Goal: Information Seeking & Learning: Learn about a topic

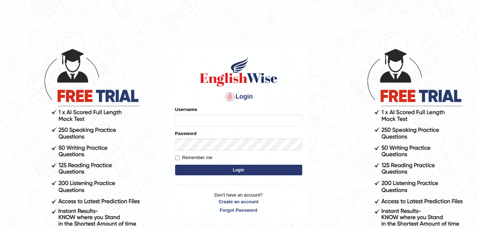
type input "vergilio"
click at [241, 171] on button "Login" at bounding box center [238, 170] width 127 height 11
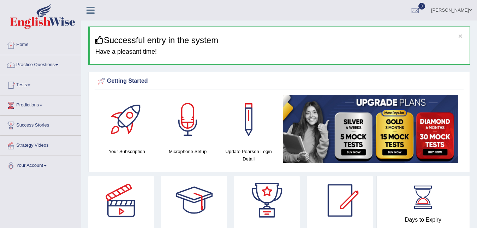
click at [24, 66] on link "Practice Questions" at bounding box center [40, 64] width 81 height 18
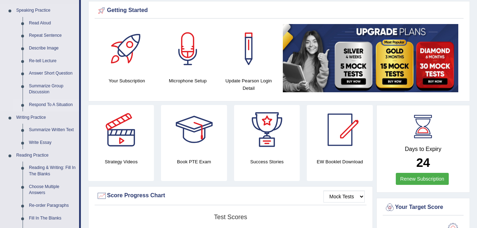
scroll to position [106, 0]
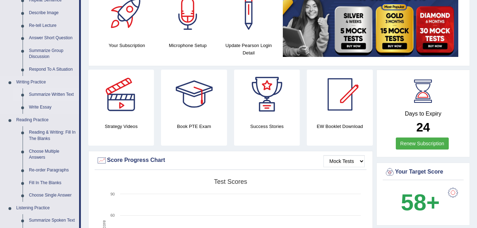
click at [43, 94] on link "Summarize Written Text" at bounding box center [52, 94] width 53 height 13
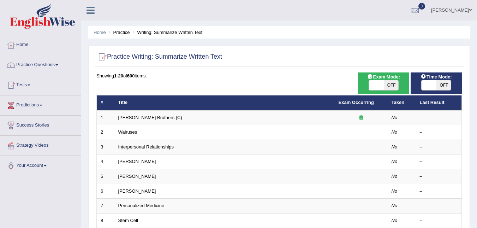
click at [126, 58] on h2 "Practice Writing: Summarize Written Text" at bounding box center [159, 57] width 126 height 11
click at [107, 57] on div at bounding box center [101, 57] width 11 height 11
click at [103, 58] on div at bounding box center [101, 57] width 11 height 11
